Goal: Task Accomplishment & Management: Manage account settings

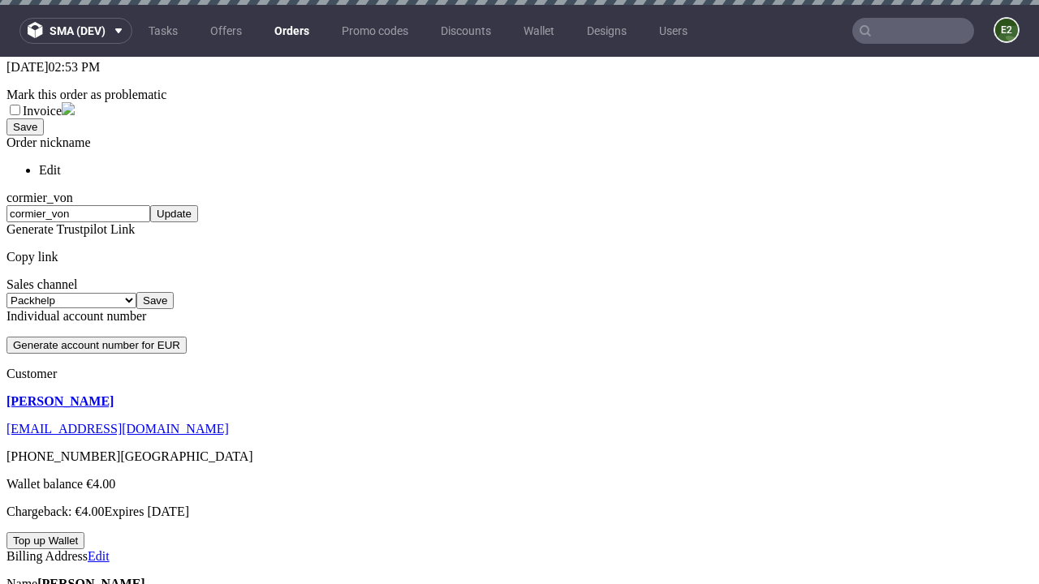
scroll to position [5, 0]
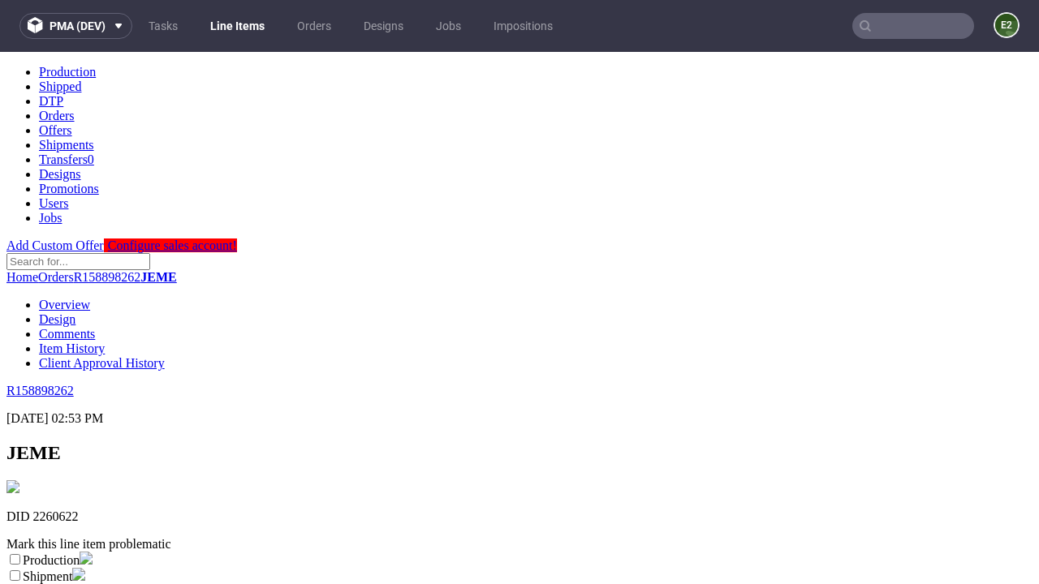
scroll to position [286, 0]
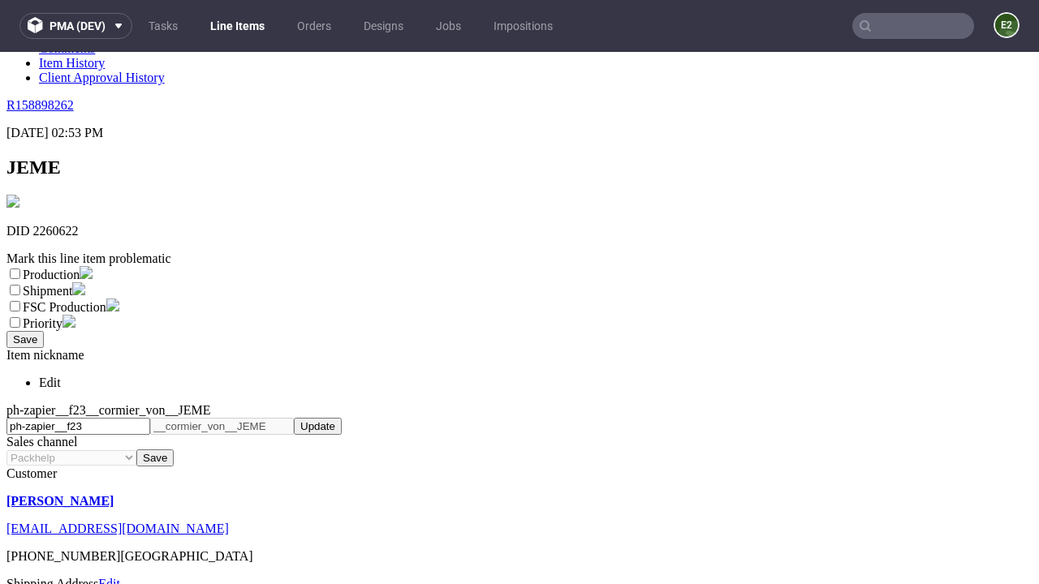
select select "dtp_ca_needed"
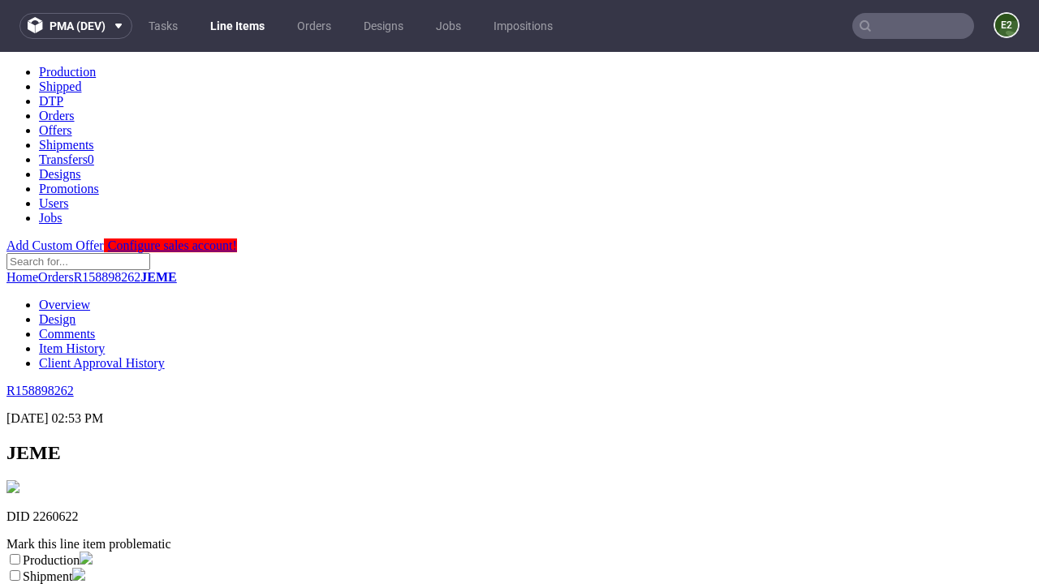
scroll to position [0, 0]
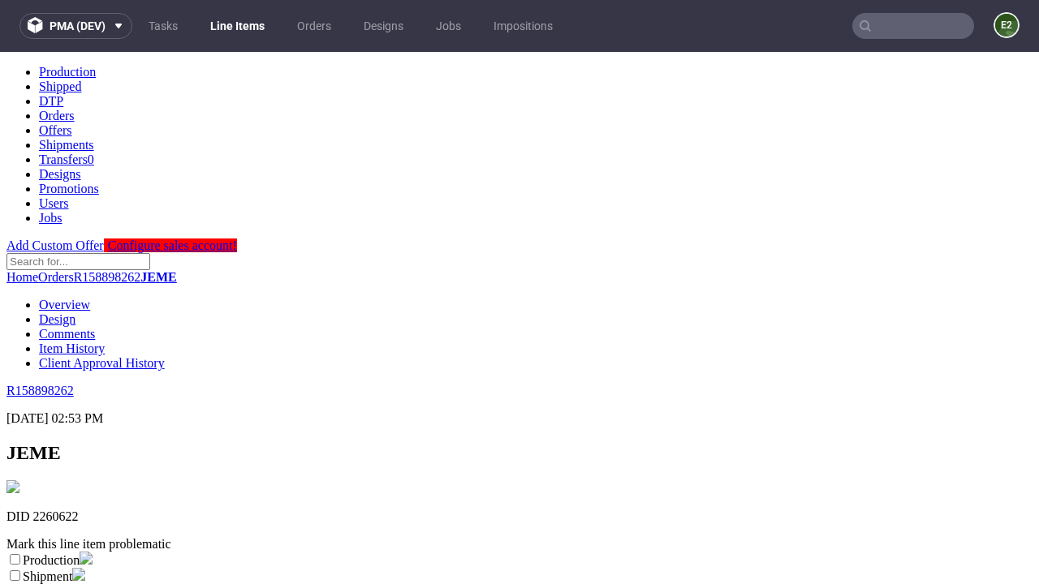
checkbox input "true"
